Goal: Information Seeking & Learning: Learn about a topic

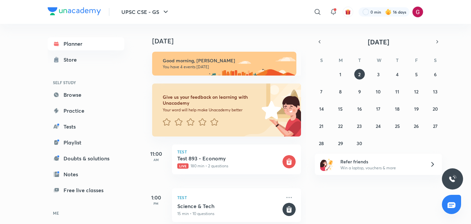
click at [308, 86] on div "[DATE] Good morning, [PERSON_NAME] You have 4 events [DATE] Give us your feedba…" at bounding box center [306, 124] width 327 height 200
click at [305, 88] on div "[DATE] Good morning, [PERSON_NAME] You have 4 events [DATE] Give us your feedba…" at bounding box center [224, 124] width 163 height 200
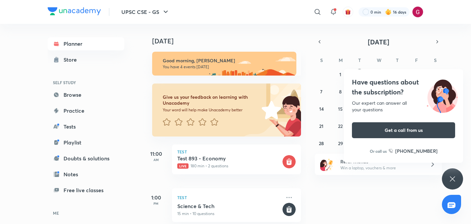
click at [454, 174] on div "Have questions about the subscription? Our expert can answer all your questions…" at bounding box center [452, 178] width 21 height 21
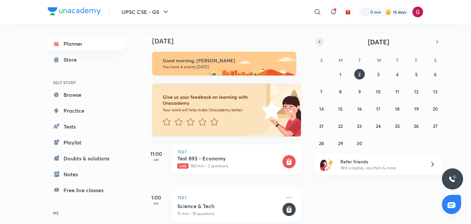
click at [318, 41] on icon "button" at bounding box center [319, 42] width 5 height 6
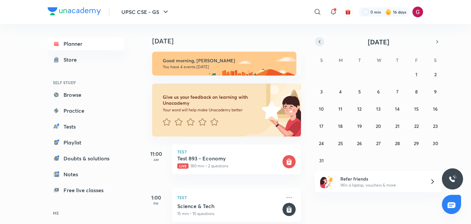
click at [318, 41] on icon "button" at bounding box center [319, 42] width 5 height 6
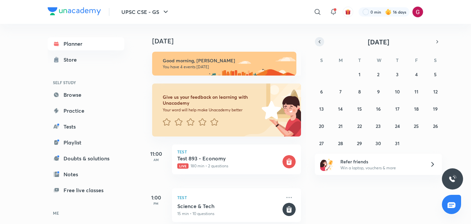
click at [318, 41] on icon "button" at bounding box center [319, 42] width 5 height 6
click at [319, 141] on abbr "29" at bounding box center [321, 143] width 5 height 6
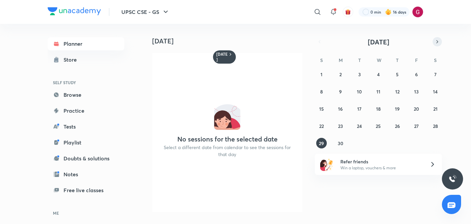
click at [434, 38] on button "button" at bounding box center [437, 41] width 9 height 9
click at [358, 142] on abbr "29" at bounding box center [359, 143] width 5 height 6
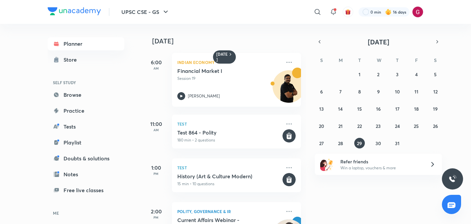
click at [307, 172] on div "29 July 6:00 AM Indian Economy Financial Market I Session 19 Shyam Shankar Kagg…" at bounding box center [306, 124] width 327 height 200
click at [304, 159] on div "29 July 6:00 AM Indian Economy Financial Market I Session 19 Shyam Shankar Kagg…" at bounding box center [224, 124] width 163 height 200
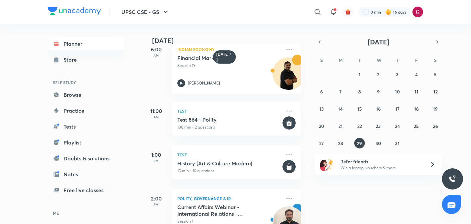
scroll to position [13, 0]
click at [379, 143] on abbr "30" at bounding box center [379, 143] width 6 height 6
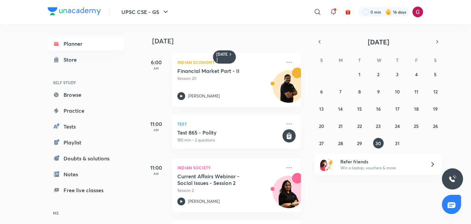
click at [305, 129] on div "30 July 6:00 AM Indian Economy Financial Market Part - II Session 20 Shyam Shan…" at bounding box center [224, 124] width 163 height 200
click at [306, 90] on div "30 July 6:00 AM Indian Economy Financial Market Part - II Session 20 Shyam Shan…" at bounding box center [224, 124] width 163 height 200
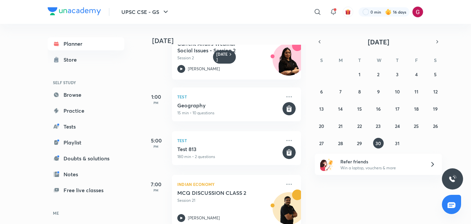
scroll to position [142, 0]
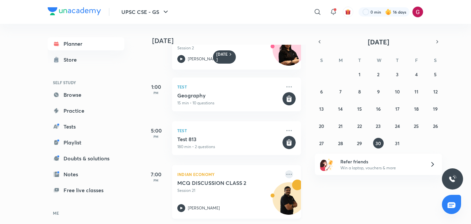
click at [286, 174] on icon at bounding box center [289, 174] width 8 height 8
click at [390, 206] on div "30 July 6:00 AM Indian Economy Financial Market Part - II Session 20 Shyam Shan…" at bounding box center [306, 124] width 327 height 200
click at [305, 203] on div "30 July 6:00 AM Indian Economy Financial Market Part - II Session 20 Shyam Shan…" at bounding box center [224, 124] width 163 height 200
click at [305, 176] on div "30 July 6:00 AM Indian Economy Financial Market Part - II Session 20 Shyam Shan…" at bounding box center [224, 124] width 163 height 200
click at [288, 172] on icon at bounding box center [289, 174] width 8 height 8
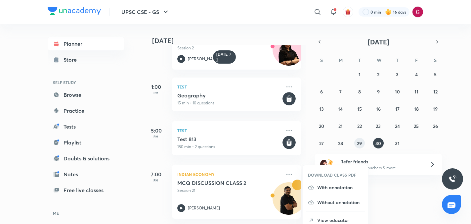
click at [362, 141] on button "29" at bounding box center [359, 143] width 11 height 11
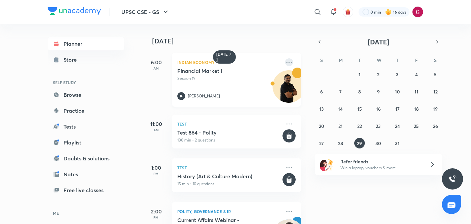
click at [291, 61] on icon at bounding box center [289, 62] width 8 height 8
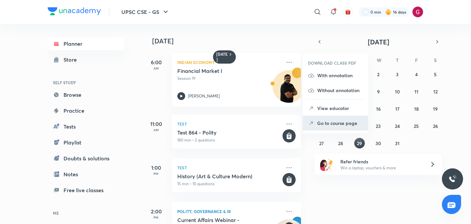
click at [317, 127] on li "Go to course page" at bounding box center [336, 122] width 66 height 15
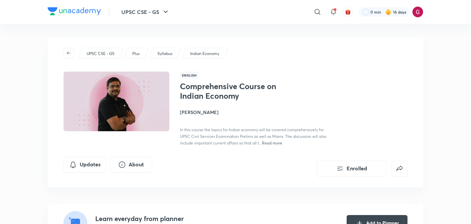
click at [336, 87] on div "Comprehensive Course on Indian Economy Shyam Shankar Kaggod In this course the …" at bounding box center [294, 113] width 228 height 65
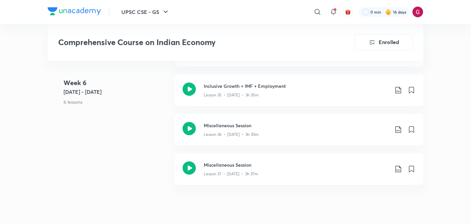
scroll to position [1906, 0]
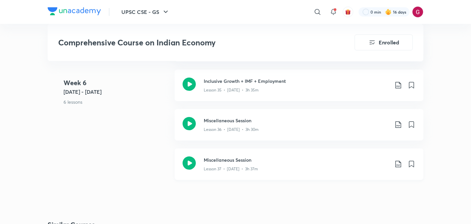
click at [400, 162] on icon at bounding box center [398, 163] width 6 height 7
click at [348, 200] on p "With annotation" at bounding box center [349, 199] width 34 height 7
click at [131, 137] on div "Week 6 Aug 11 - 17 6 lessons Investment Models & Infrastructure I Lesson 32 • A…" at bounding box center [236, 69] width 376 height 236
click at [251, 165] on div "Lesson 37 • Aug 16 • 3h 37m" at bounding box center [296, 167] width 185 height 9
click at [142, 129] on div "Week 6 Aug 11 - 17 6 lessons Investment Models & Infrastructure I Lesson 32 • A…" at bounding box center [236, 69] width 376 height 236
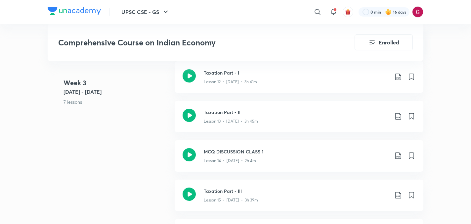
scroll to position [900, 0]
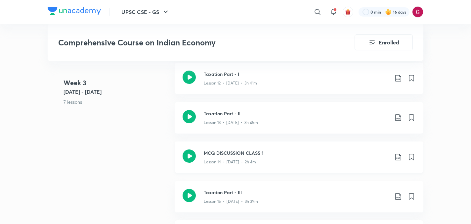
click at [399, 156] on icon at bounding box center [398, 157] width 8 height 8
click at [351, 191] on p "With annotation" at bounding box center [349, 192] width 34 height 7
click at [221, 159] on p "Lesson 14 • Jul 23 • 2h 4m" at bounding box center [230, 162] width 52 height 6
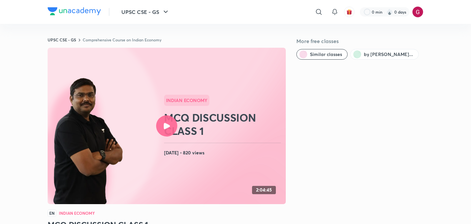
scroll to position [405, 0]
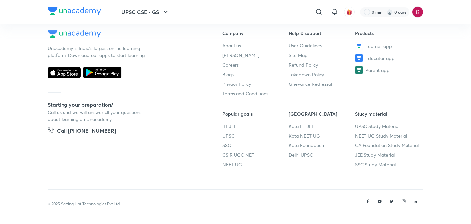
click at [444, 44] on footer "Unacademy is India’s largest online learning platform. Download our apps to sta…" at bounding box center [235, 113] width 471 height 220
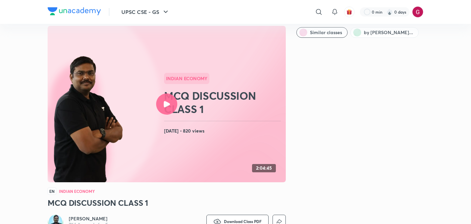
scroll to position [21, 0]
